Goal: Task Accomplishment & Management: Complete application form

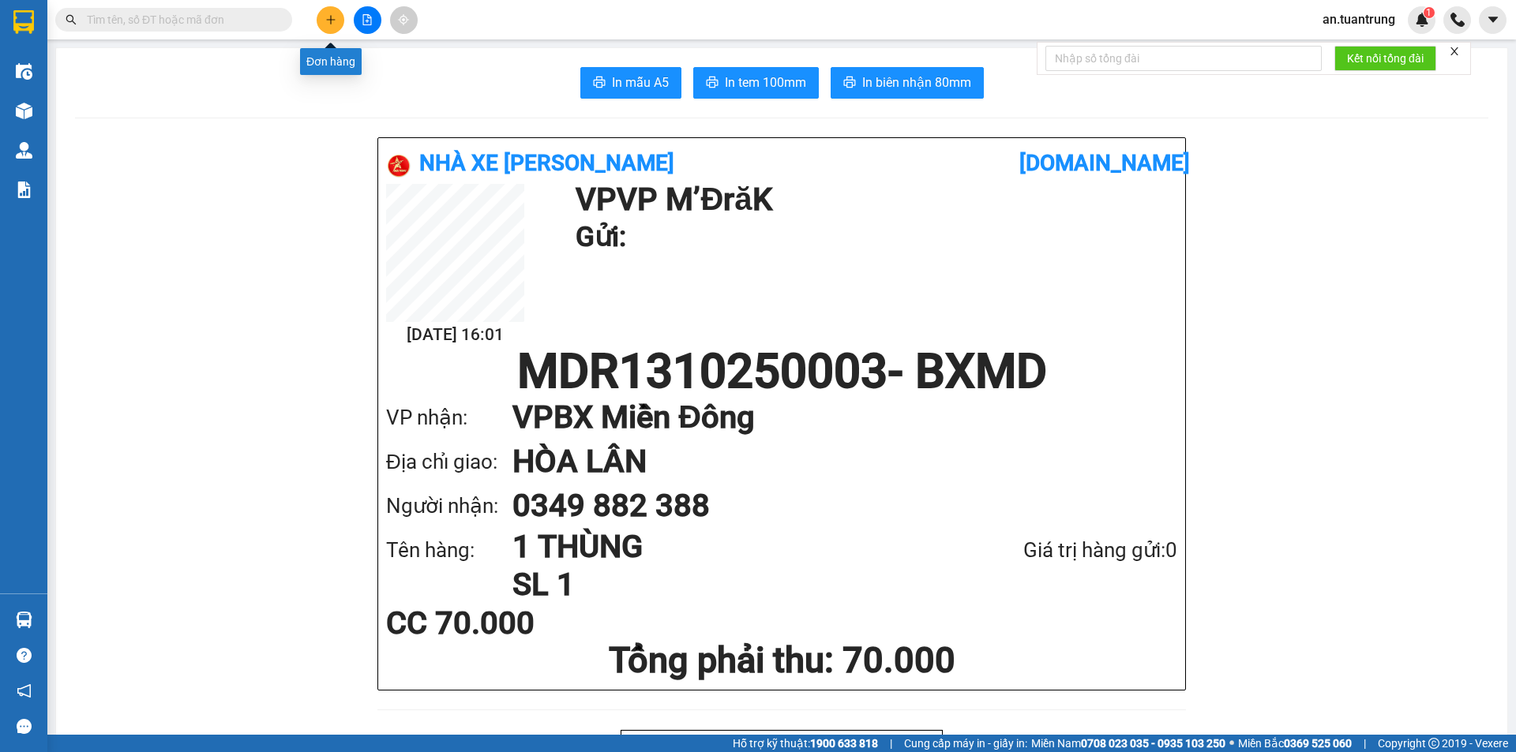
click at [331, 15] on icon "plus" at bounding box center [330, 19] width 11 height 11
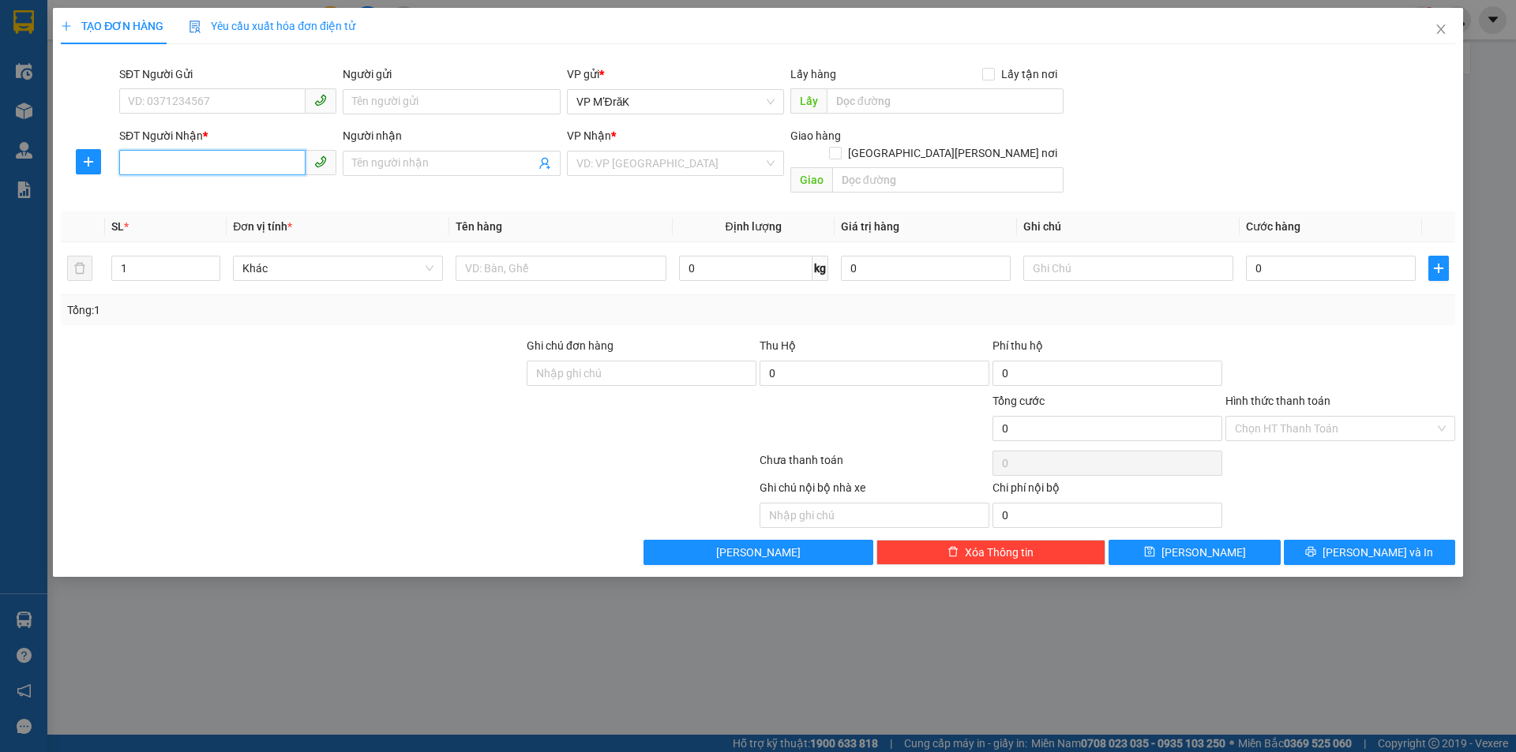
click at [258, 171] on input "SĐT Người Nhận *" at bounding box center [212, 162] width 186 height 25
click at [246, 194] on div "0918999642" at bounding box center [228, 194] width 198 height 17
type input "0918999642"
type input "70.000"
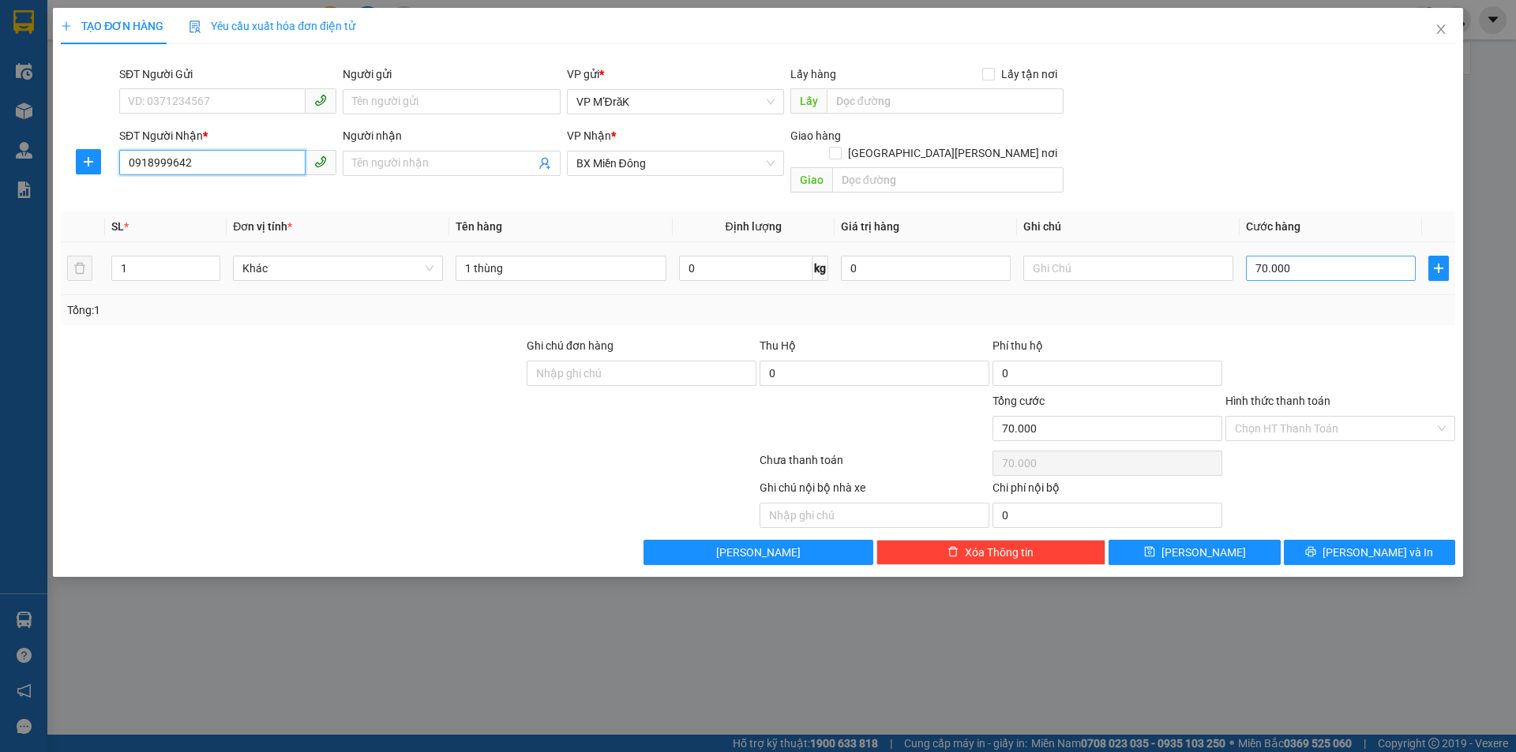
type input "0918999642"
click at [1269, 256] on input "70.000" at bounding box center [1331, 268] width 170 height 25
type input "5"
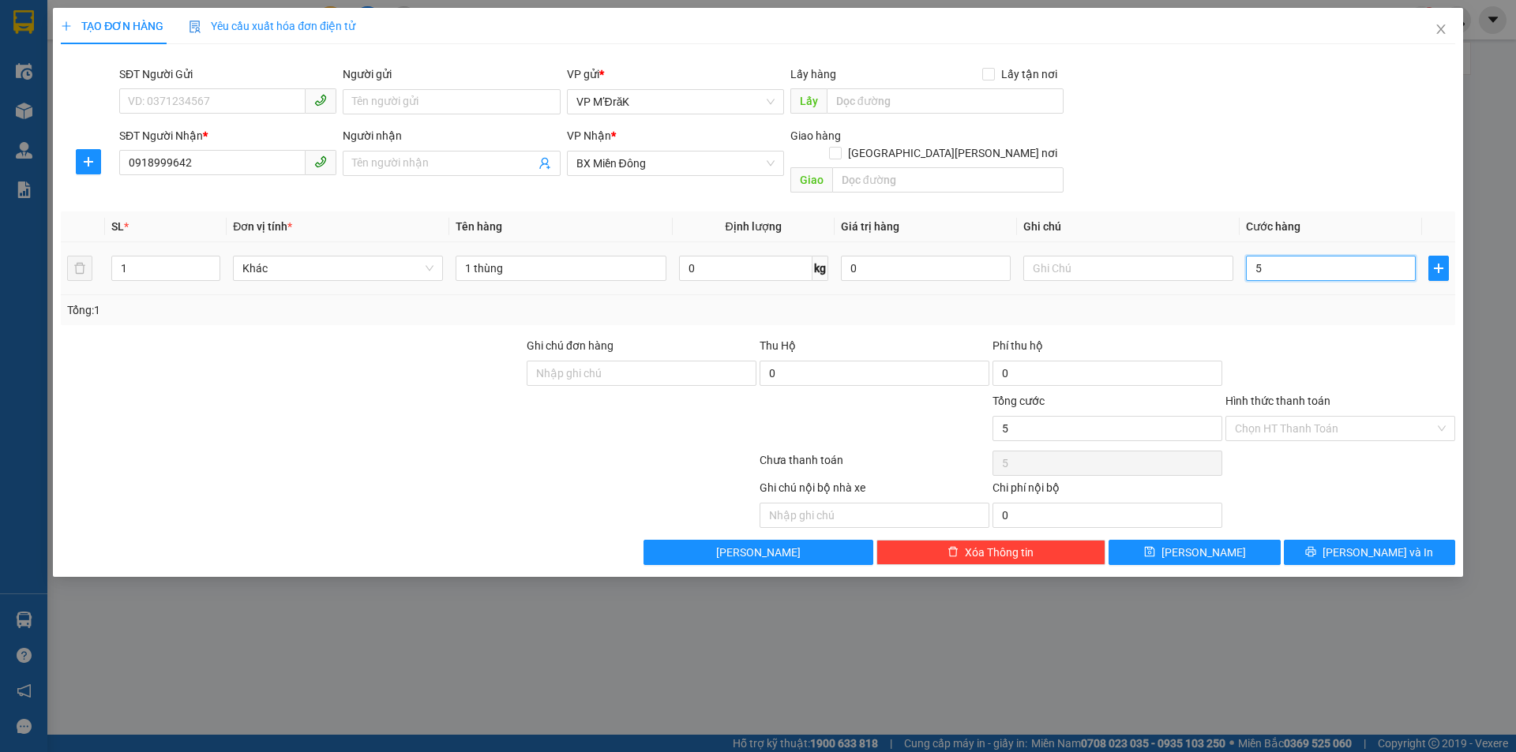
type input "50"
type input "500"
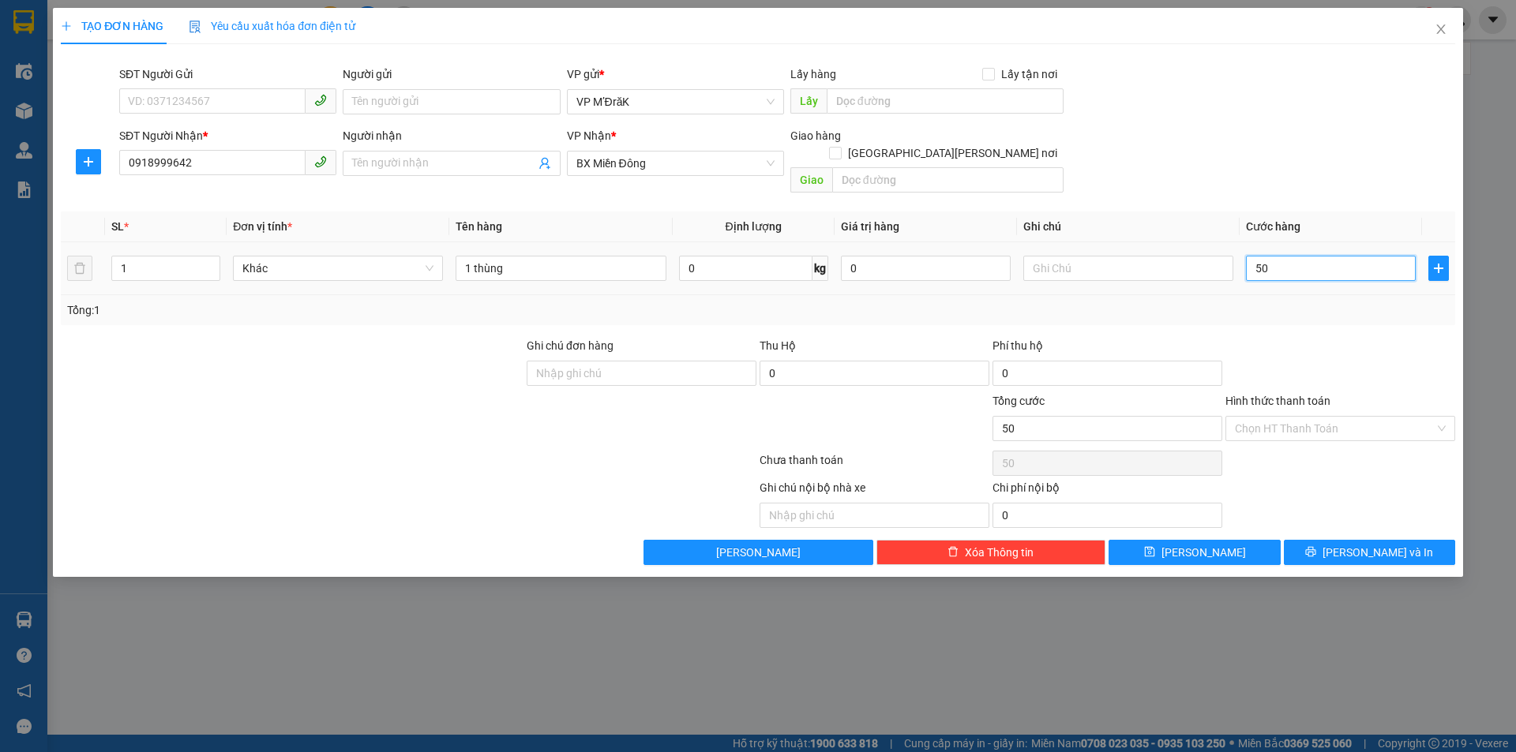
type input "500"
type input "5.000"
type input "50.000"
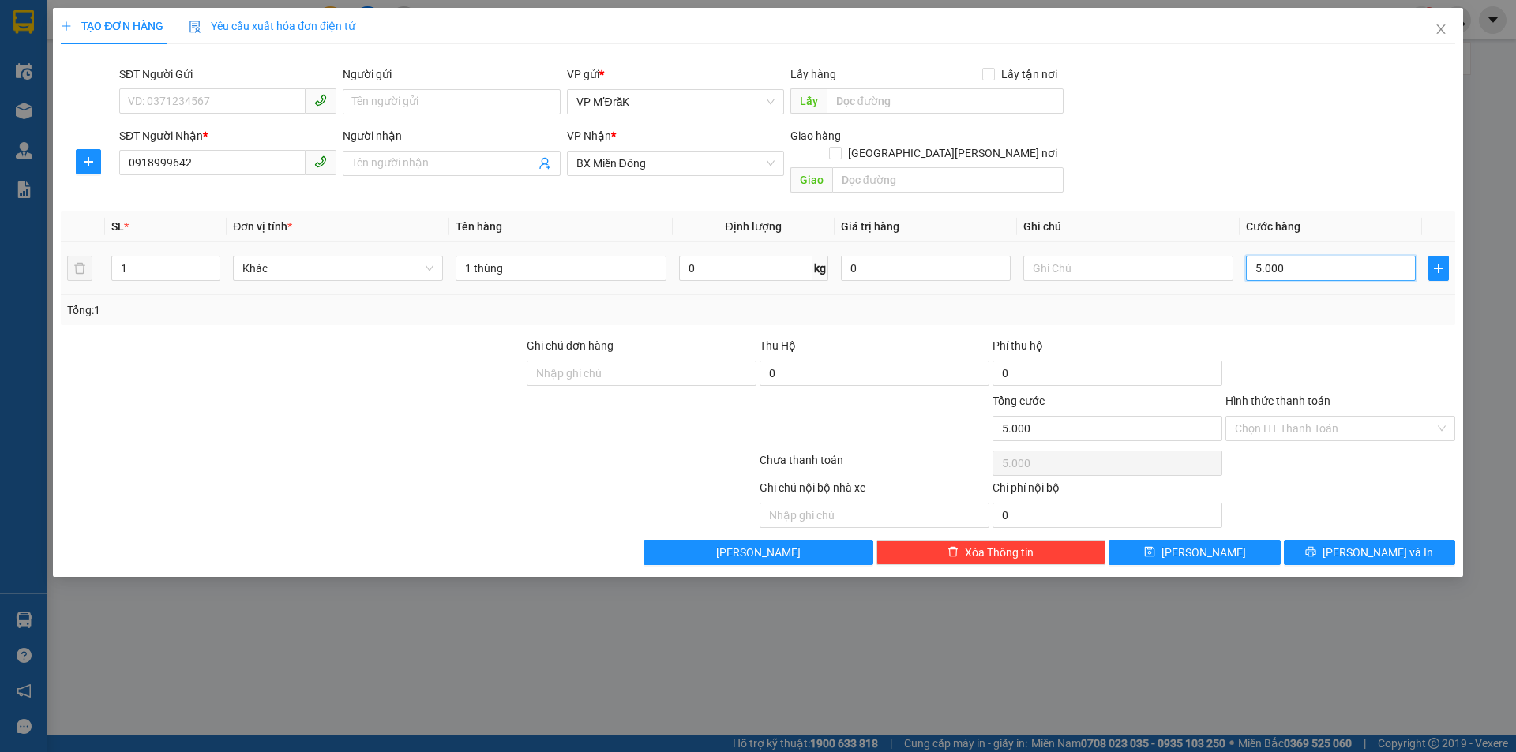
type input "50.000"
click at [1312, 418] on input "Hình thức thanh toán" at bounding box center [1335, 429] width 200 height 24
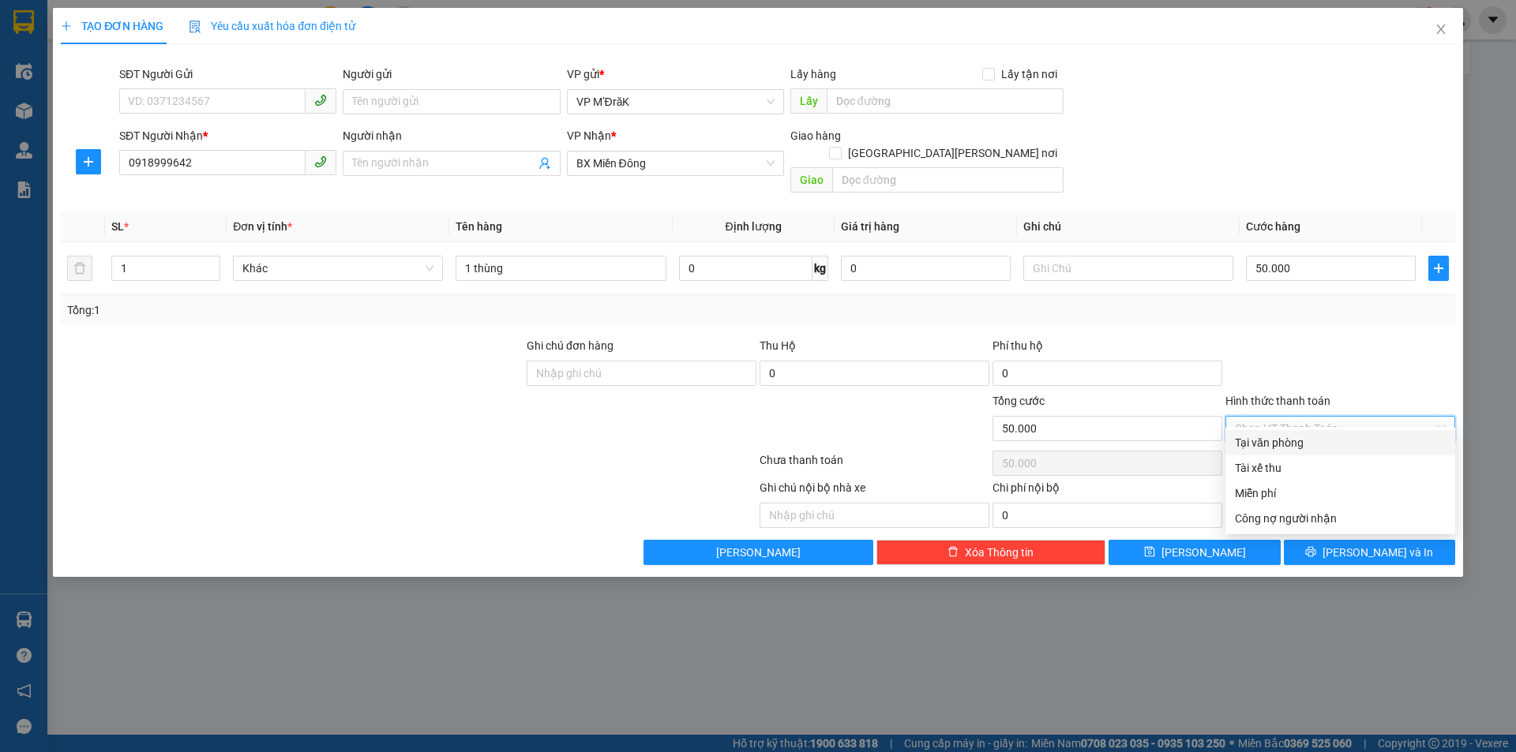
click at [1293, 445] on div "Tại văn phòng" at bounding box center [1340, 442] width 211 height 17
type input "0"
click at [1329, 540] on button "[PERSON_NAME] và In" at bounding box center [1369, 552] width 171 height 25
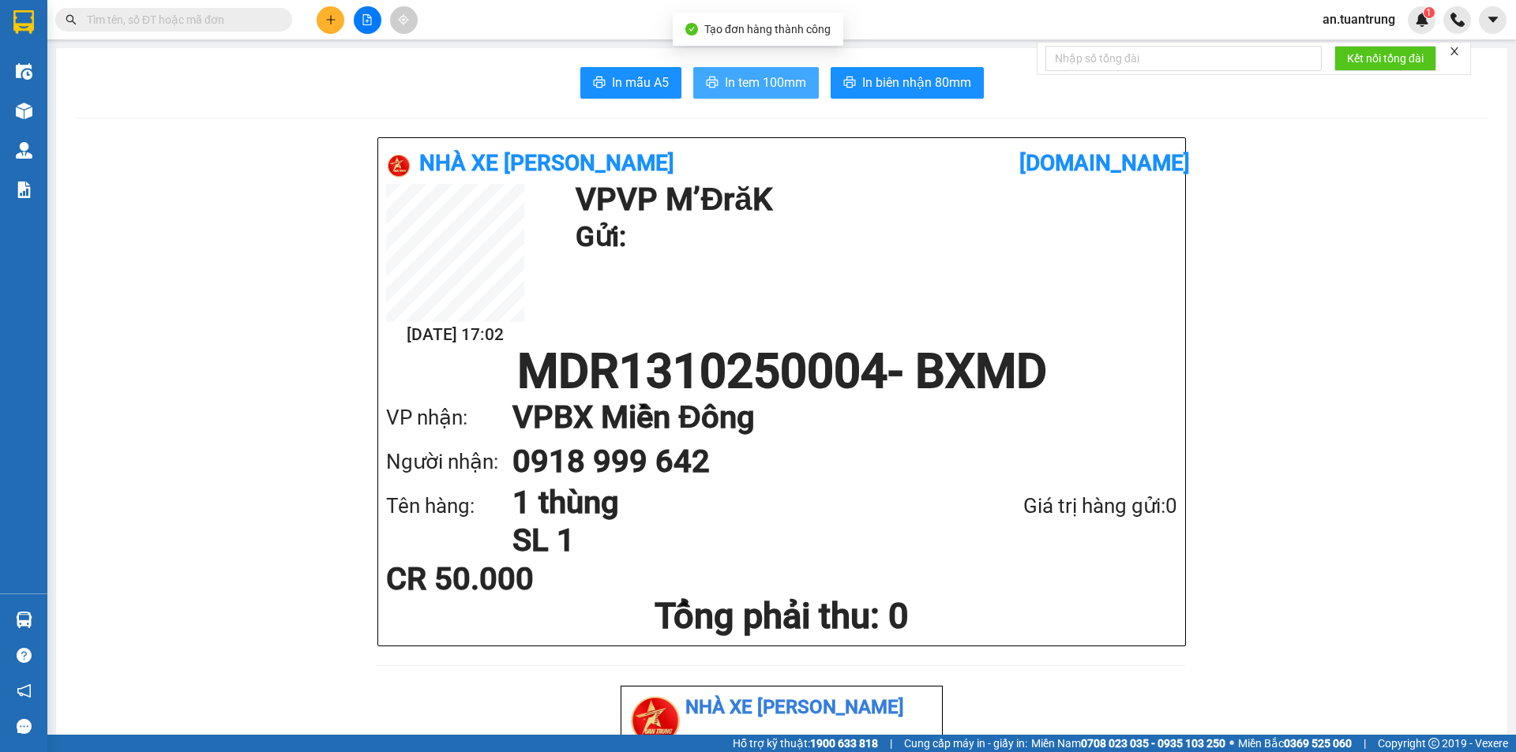
click at [756, 73] on span "In tem 100mm" at bounding box center [765, 83] width 81 height 20
click at [326, 19] on icon "plus" at bounding box center [330, 19] width 11 height 11
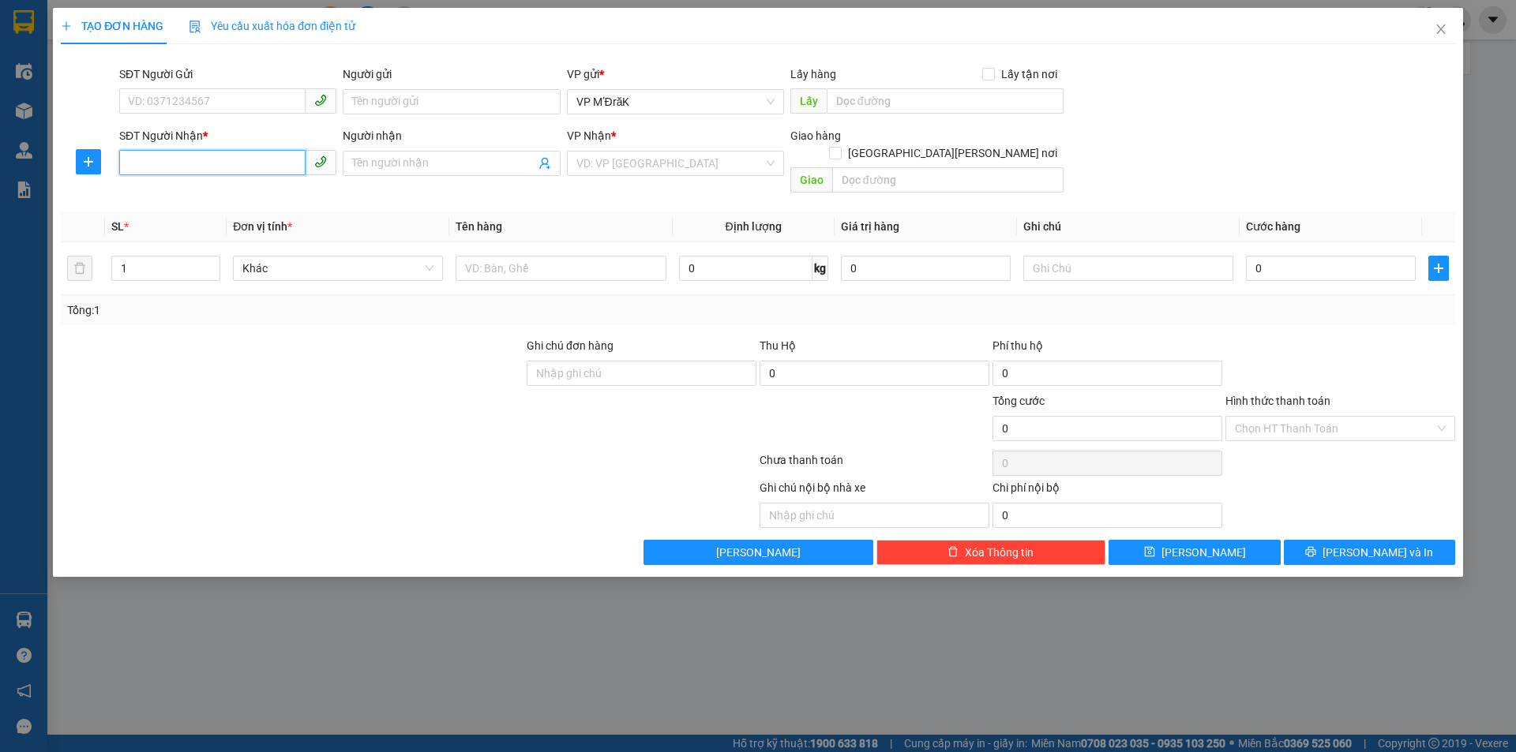
click at [206, 152] on input "SĐT Người Nhận *" at bounding box center [212, 162] width 186 height 25
type input "0329342334"
click at [615, 157] on input "search" at bounding box center [669, 164] width 187 height 24
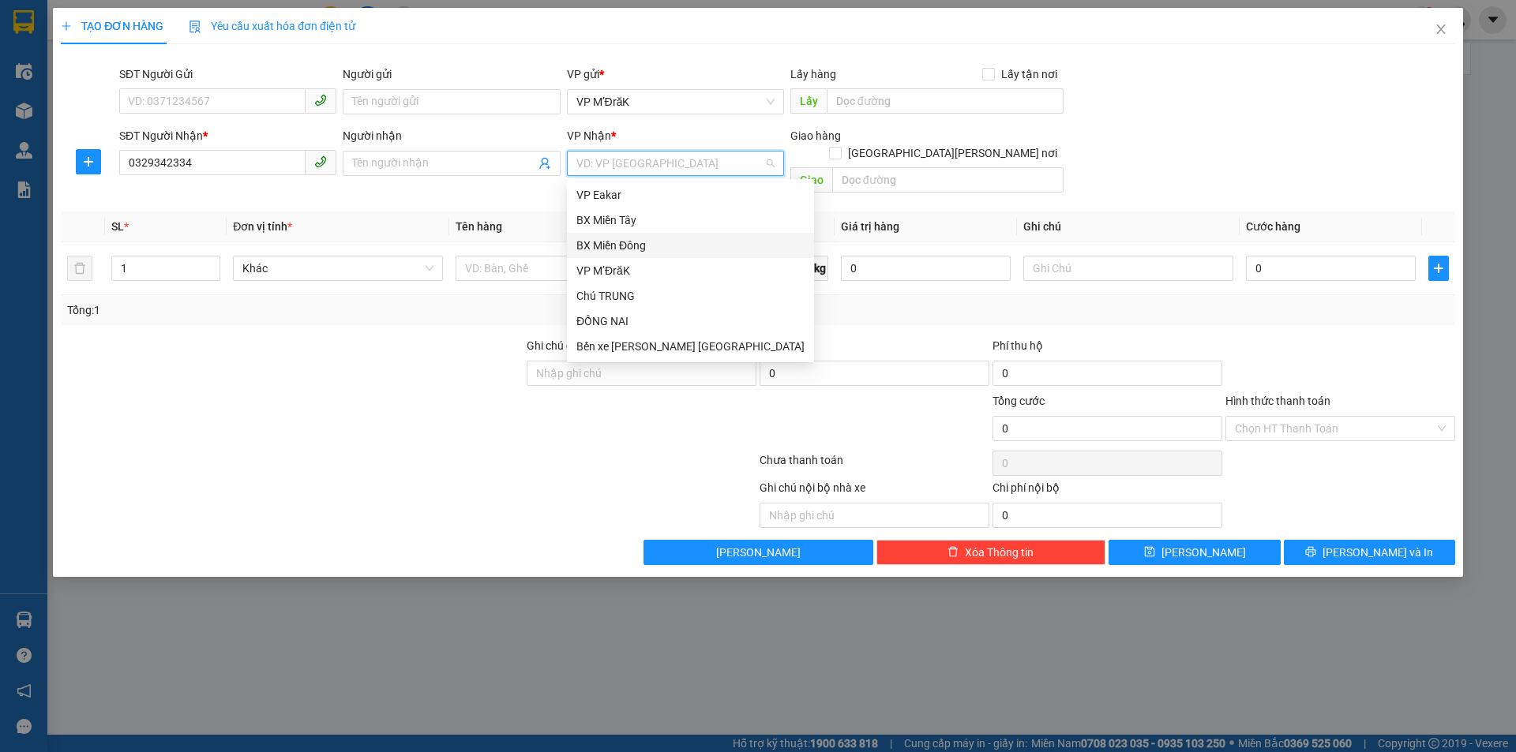
click at [650, 250] on div "BX Miền Đông" at bounding box center [690, 245] width 228 height 17
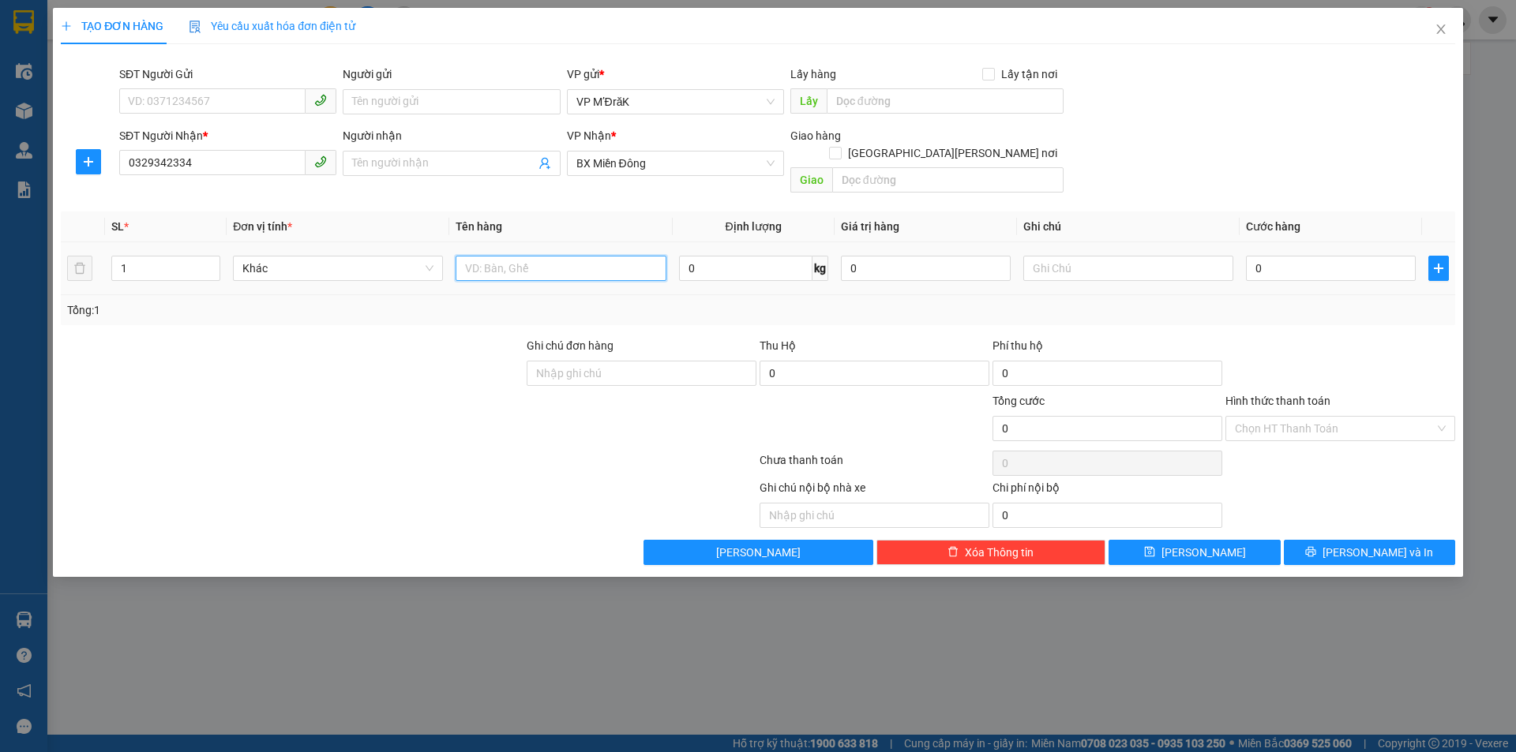
click at [557, 256] on input "text" at bounding box center [560, 268] width 210 height 25
type input "1T"
click at [1348, 256] on input "0" at bounding box center [1331, 268] width 170 height 25
type input "1"
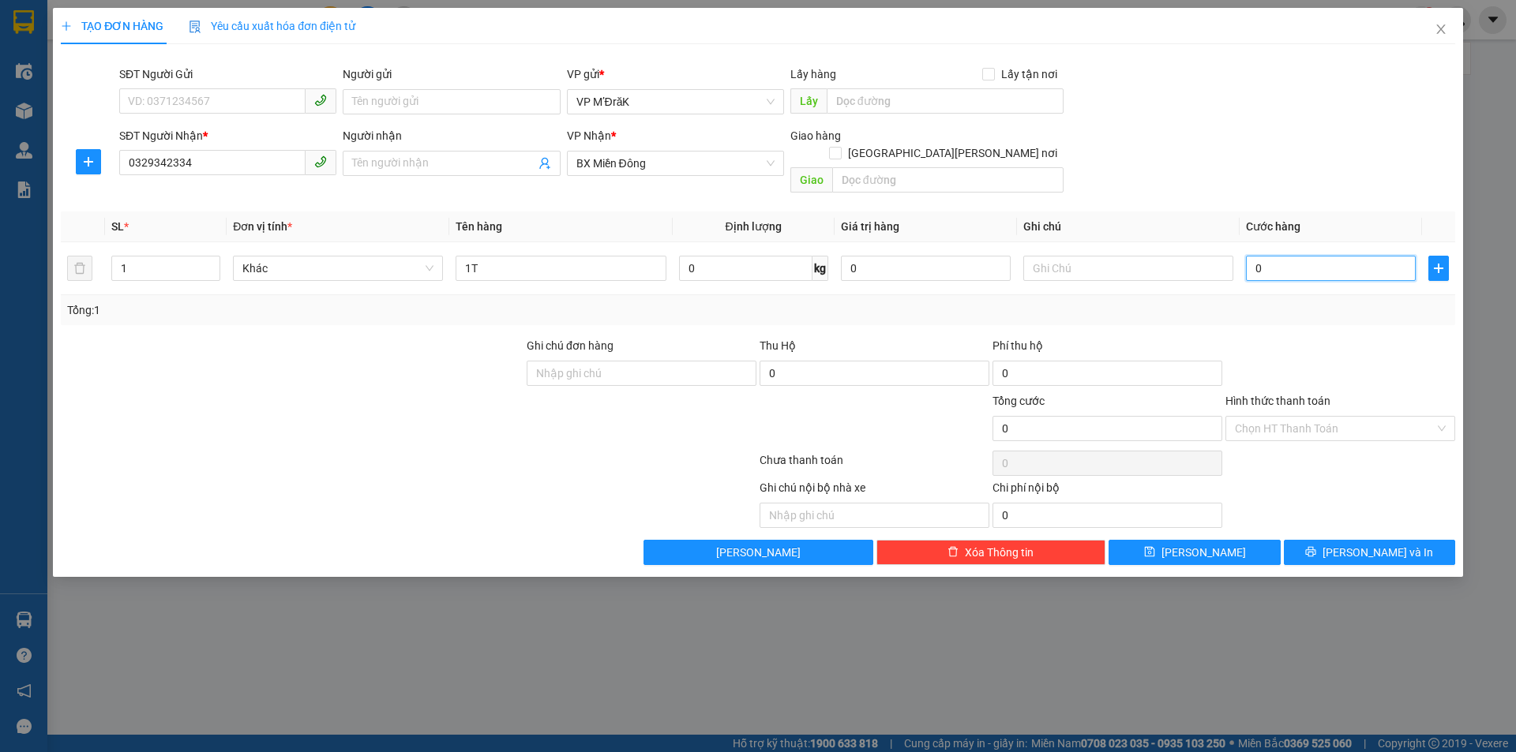
type input "1"
type input "10"
type input "100"
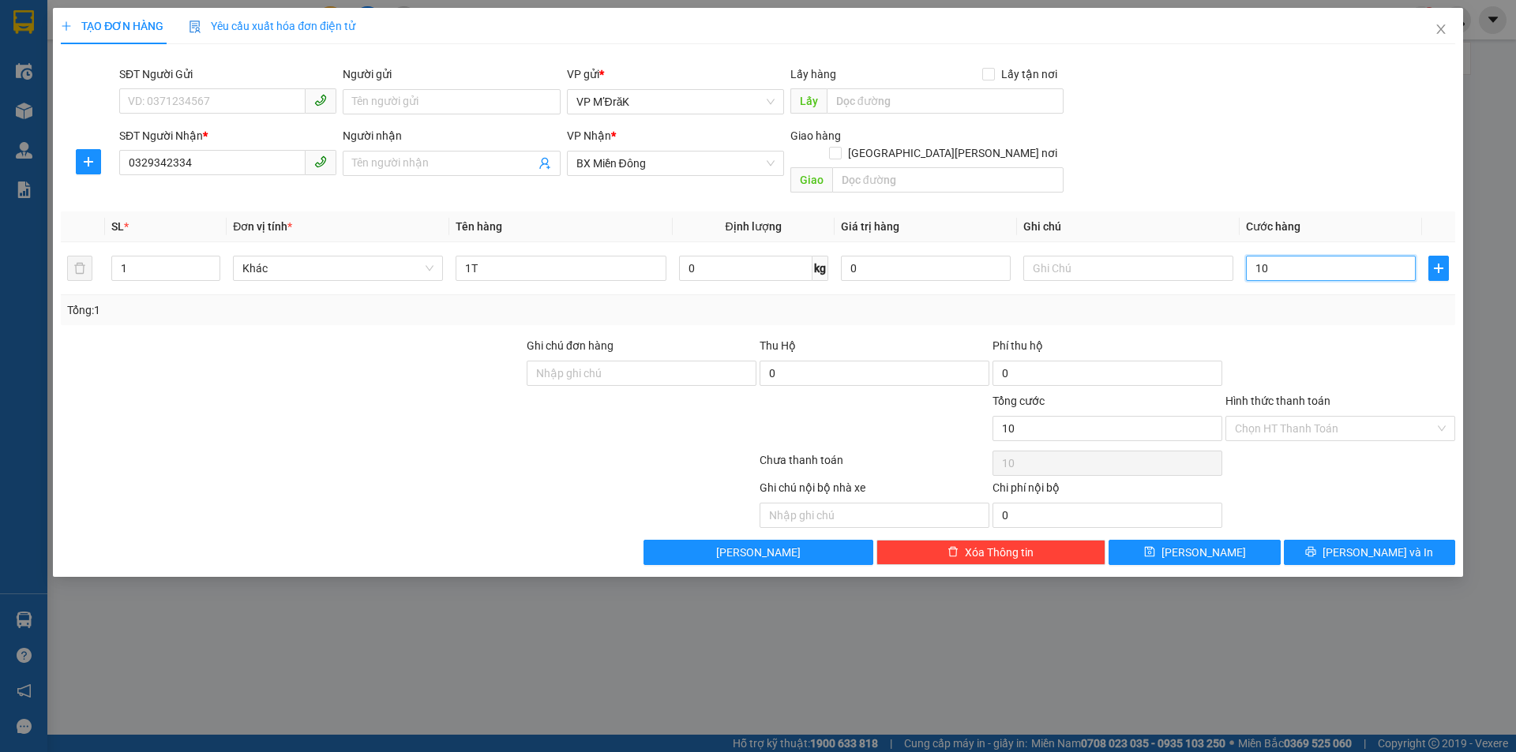
type input "100"
type input "1.000"
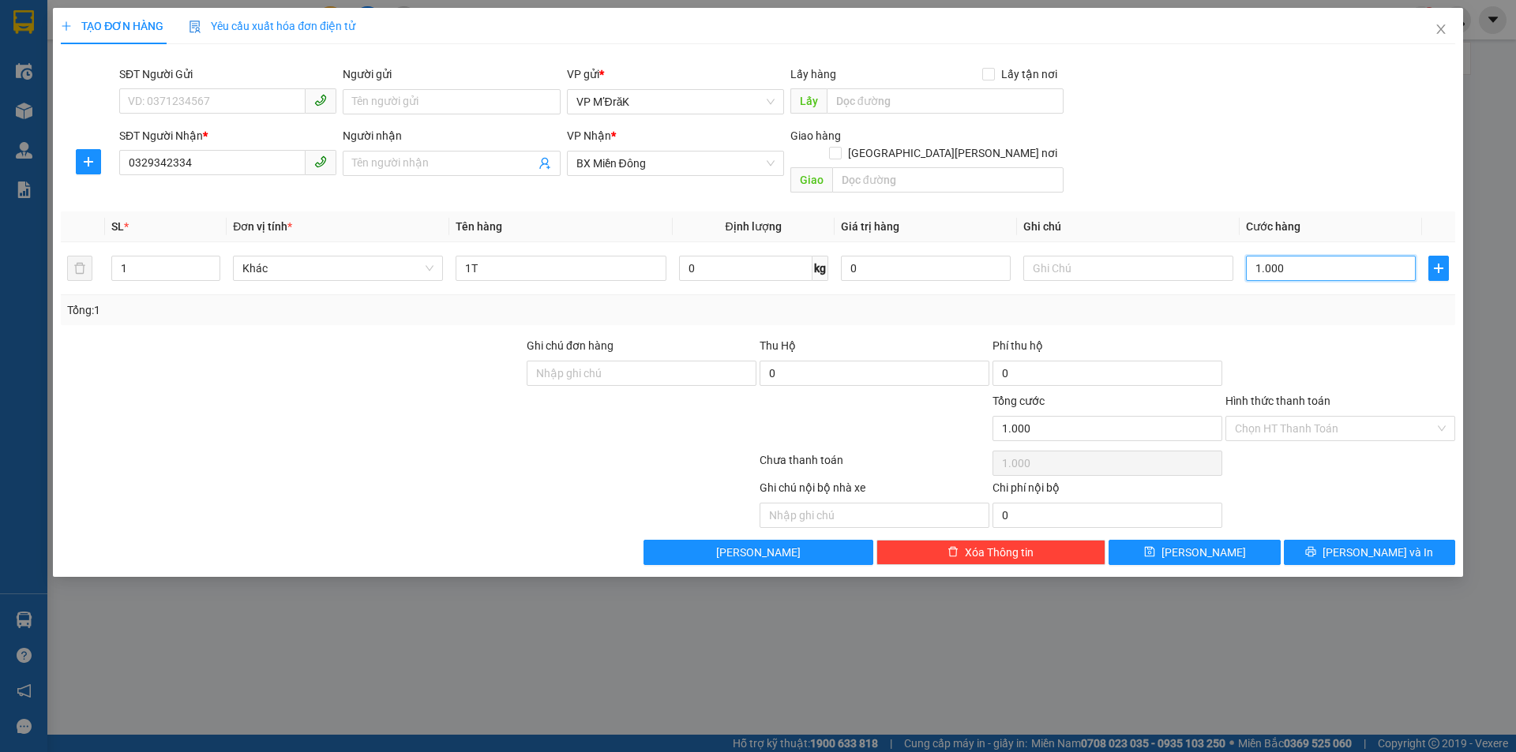
type input "10.000"
type input "100.000"
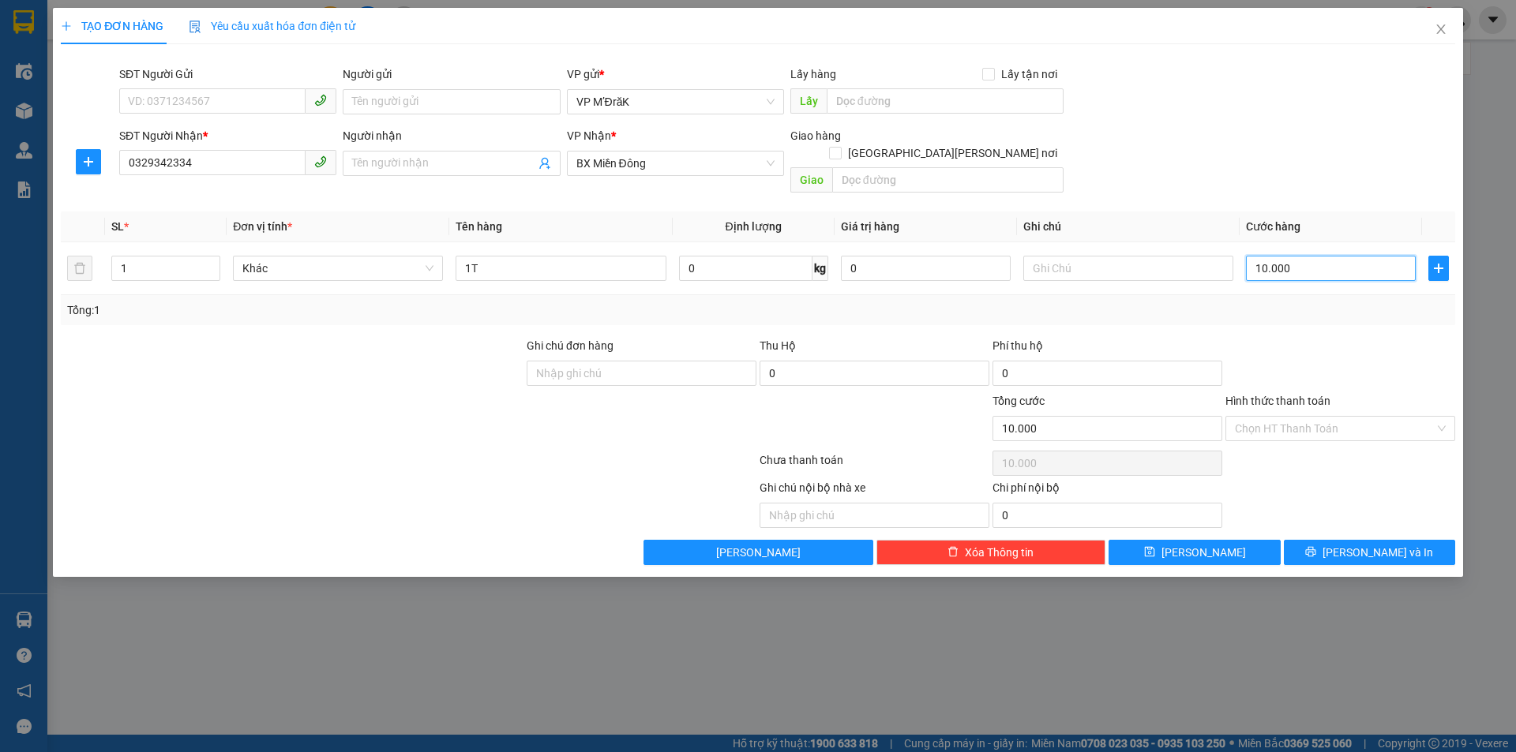
type input "100.000"
click at [1316, 546] on icon "printer" at bounding box center [1310, 551] width 11 height 11
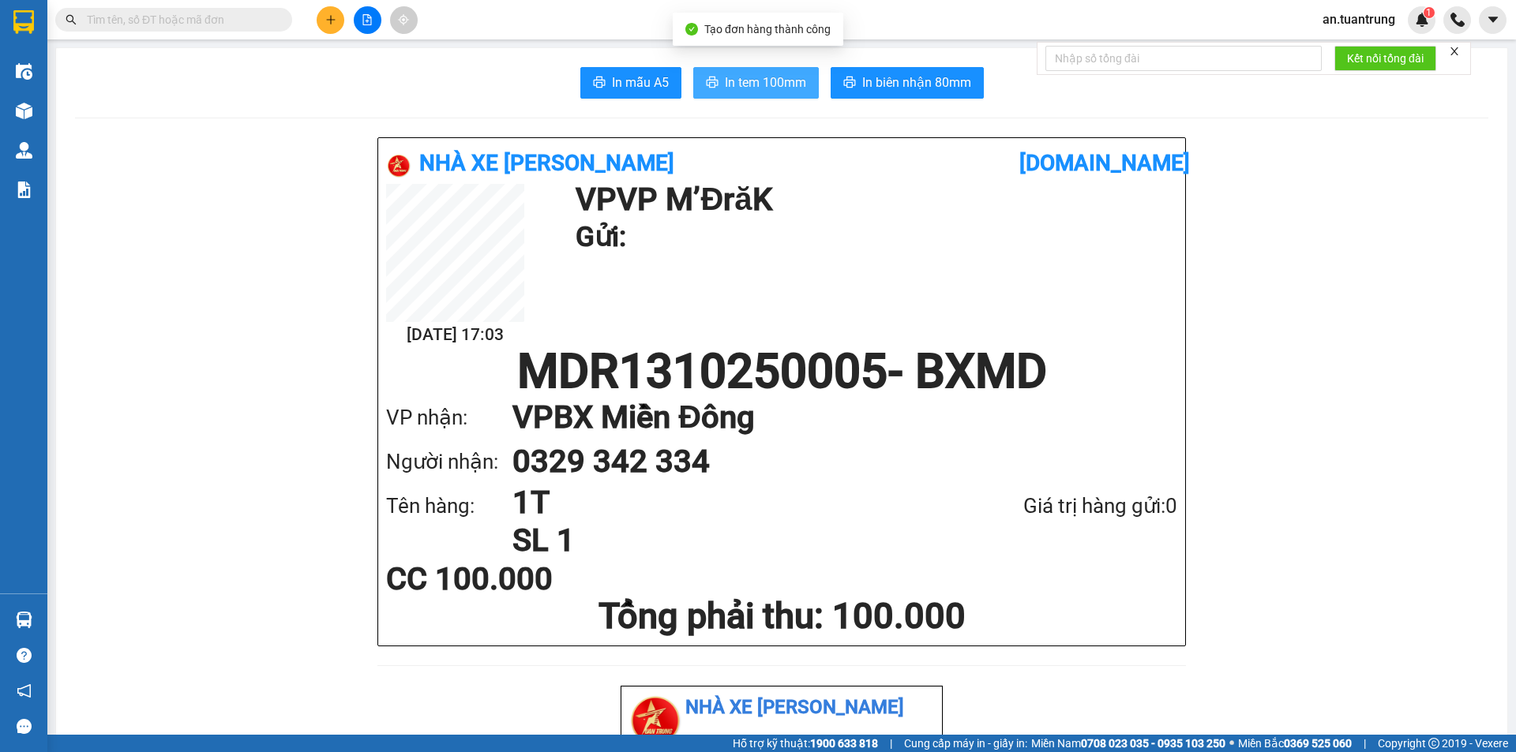
click at [791, 84] on span "In tem 100mm" at bounding box center [765, 83] width 81 height 20
